Goal: Check status: Verify the current state of an ongoing process or item

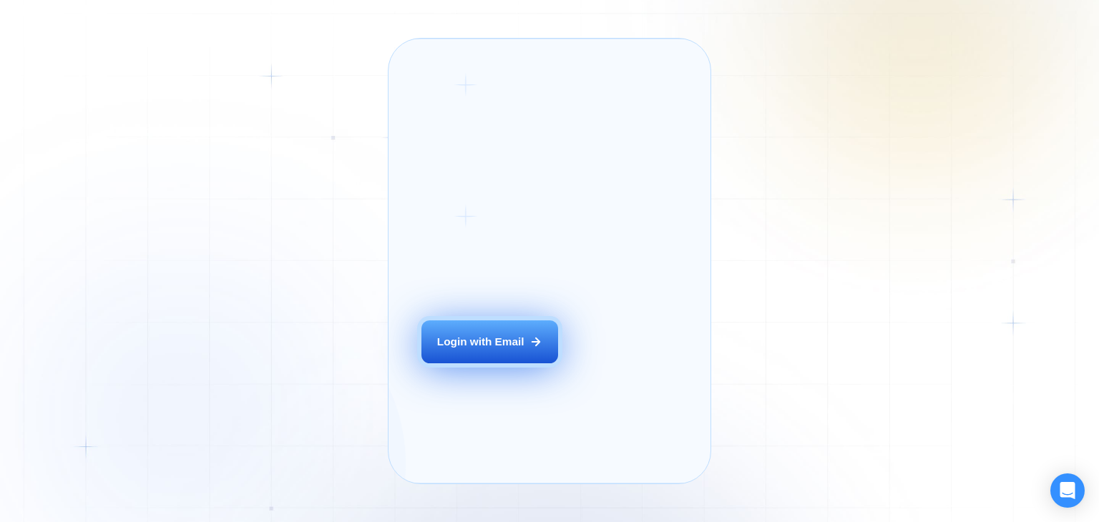
click at [491, 356] on button "Login with Email" at bounding box center [489, 341] width 136 height 43
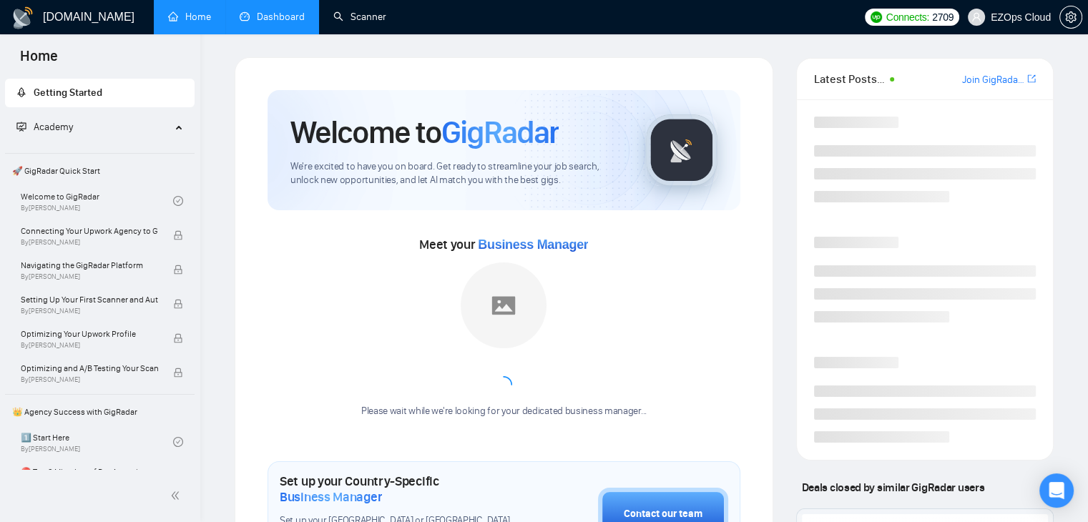
click at [280, 12] on link "Dashboard" at bounding box center [272, 17] width 65 height 12
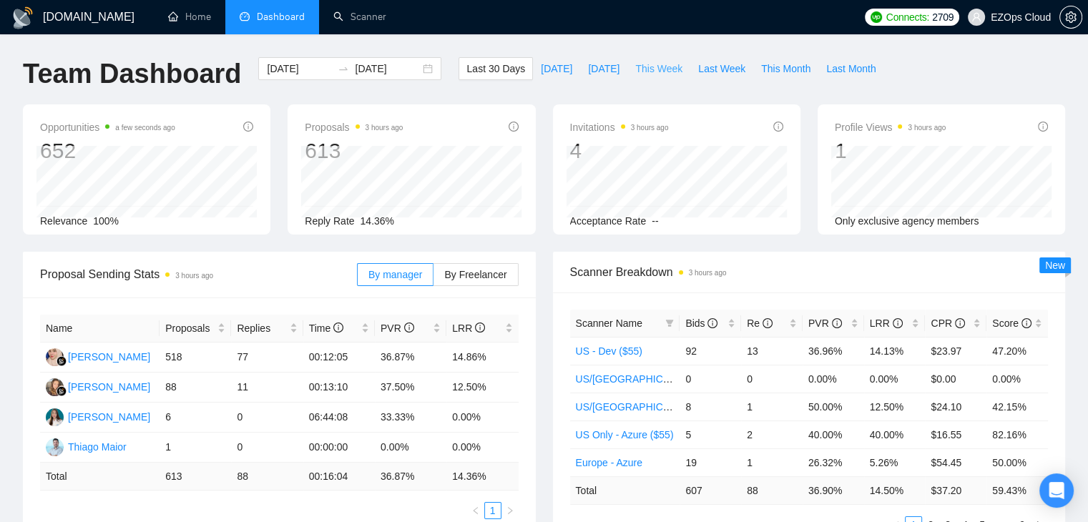
click at [664, 72] on span "This Week" at bounding box center [658, 69] width 47 height 16
type input "2025-09-08"
type input "2025-09-14"
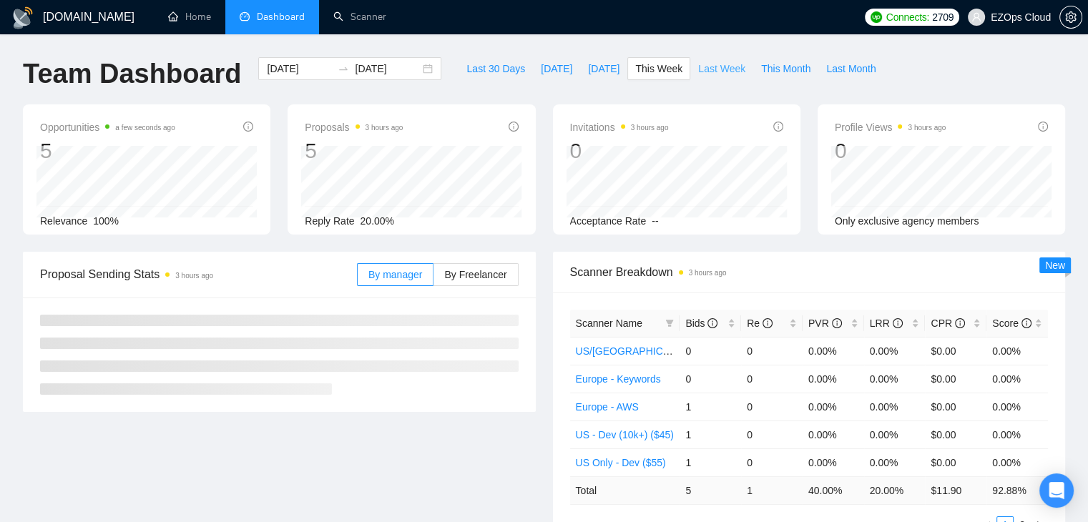
click at [718, 64] on span "Last Week" at bounding box center [721, 69] width 47 height 16
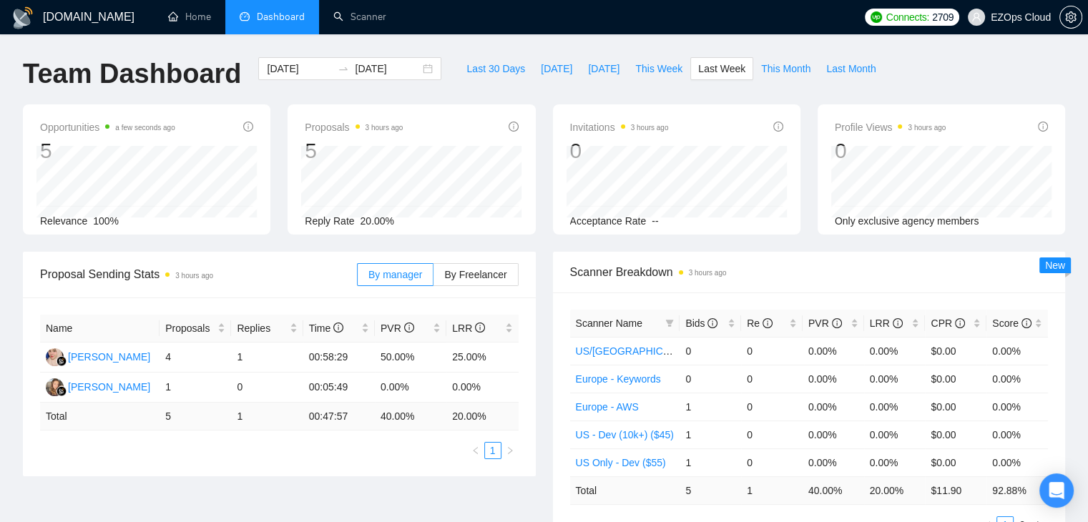
type input "2025-09-01"
type input "2025-09-07"
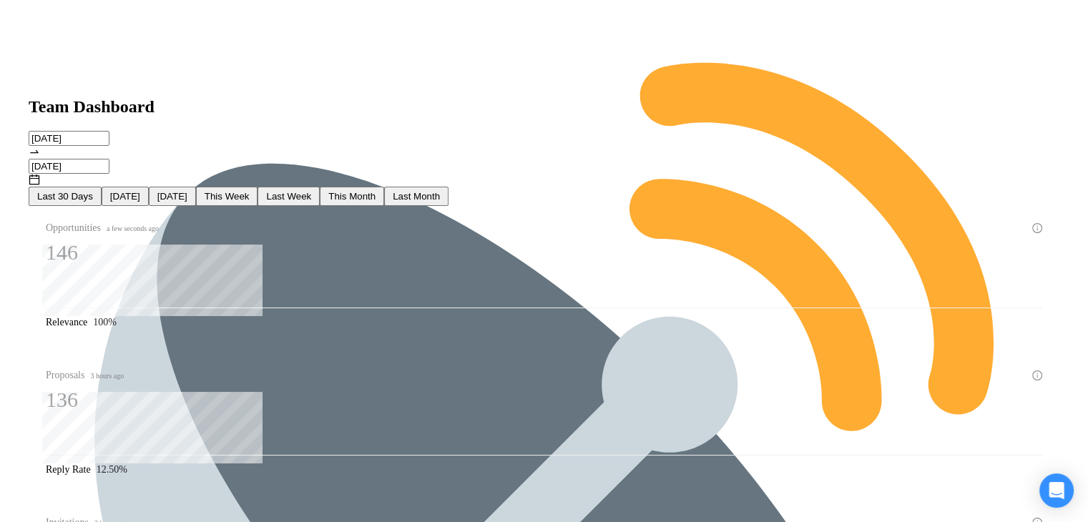
scroll to position [72, 0]
